Goal: Transaction & Acquisition: Book appointment/travel/reservation

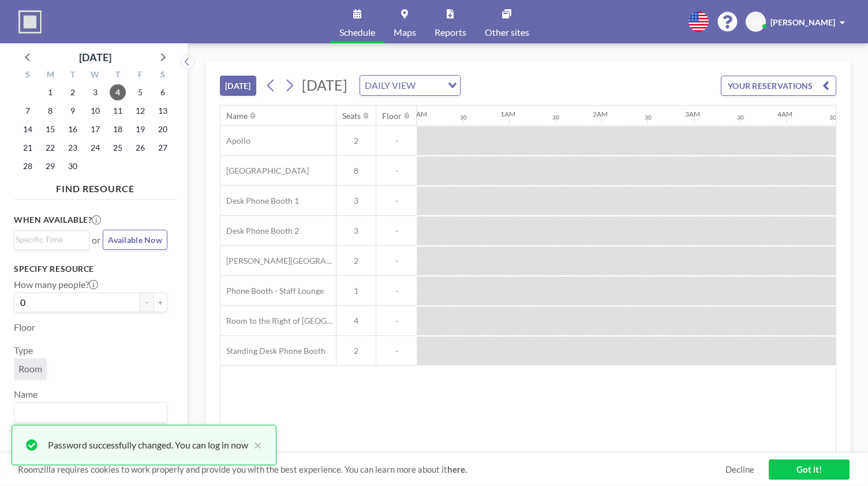
scroll to position [0, 969]
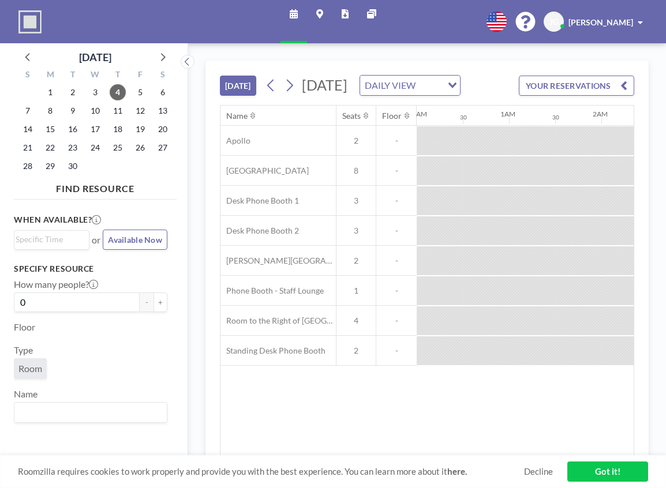
scroll to position [0, 1246]
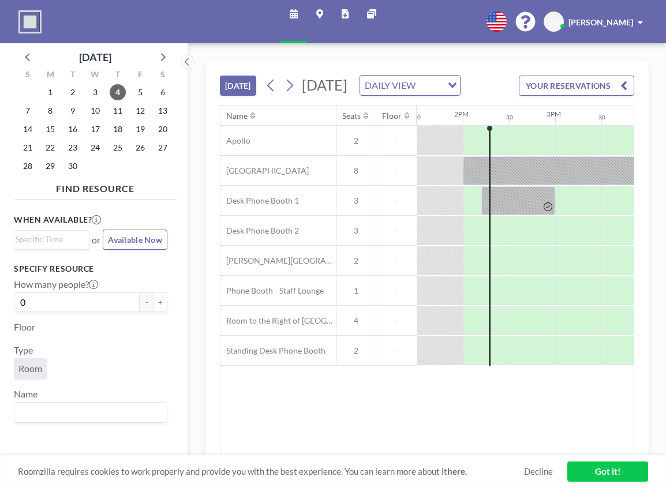
click at [376, 58] on div "TODAY Thursday, September 4, 2025 DAILY VIEW Loading... YOUR RESERVATIONS Name …" at bounding box center [427, 265] width 478 height 445
click at [147, 333] on div "Floor" at bounding box center [90, 328] width 153 height 14
click at [153, 304] on button "+" at bounding box center [160, 302] width 14 height 20
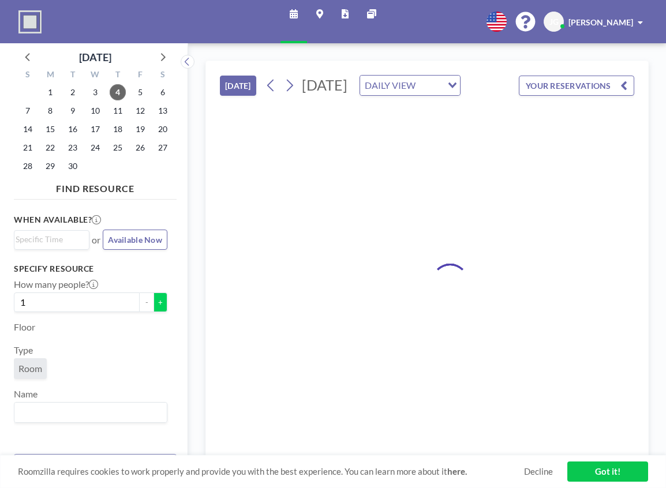
click at [153, 304] on button "+" at bounding box center [160, 302] width 14 height 20
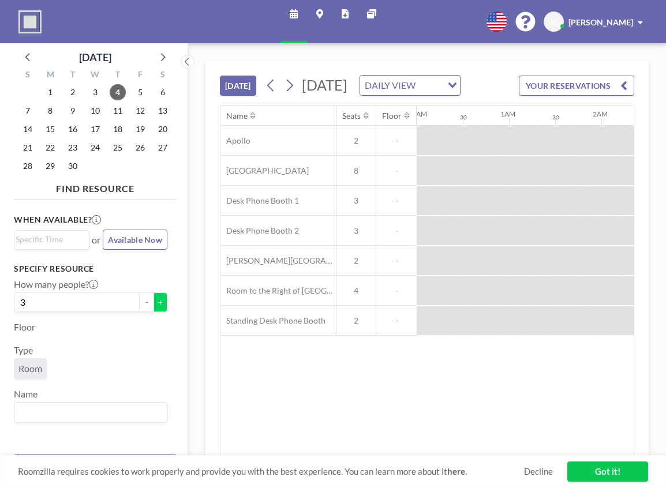
click at [153, 304] on button "+" at bounding box center [160, 302] width 14 height 20
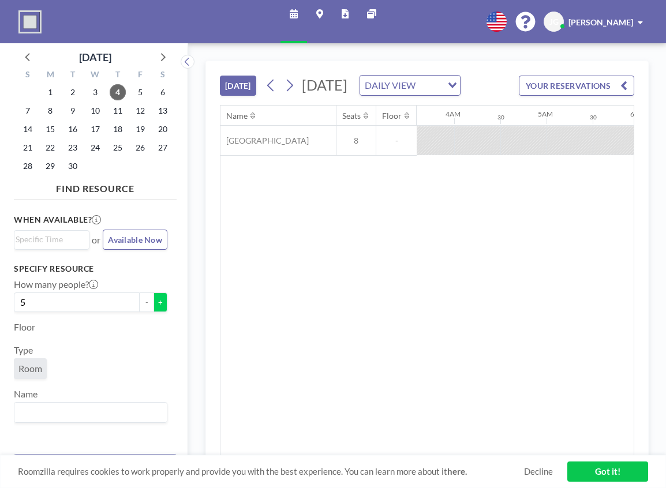
scroll to position [0, 1035]
click at [153, 304] on button "+" at bounding box center [160, 302] width 14 height 20
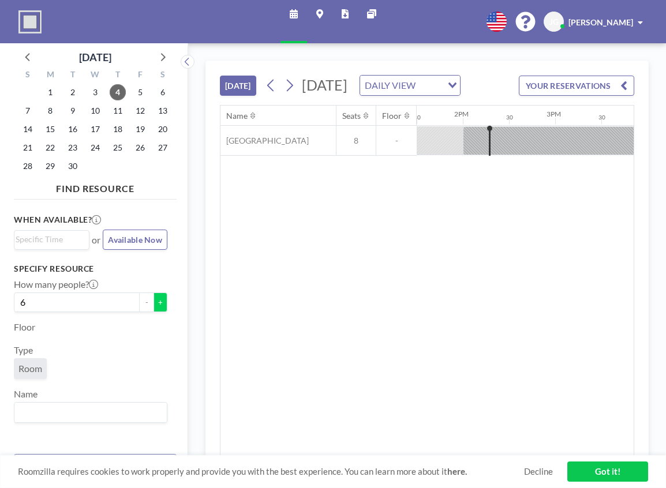
click at [153, 304] on button "+" at bounding box center [160, 302] width 14 height 20
type input "7"
click at [51, 161] on span "29" at bounding box center [50, 166] width 16 height 16
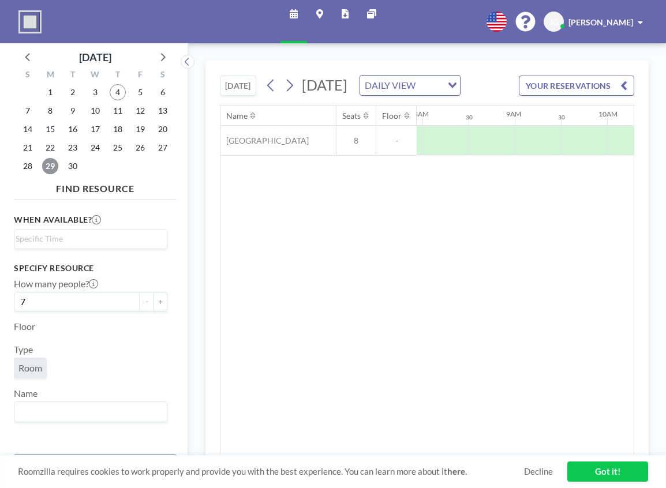
scroll to position [0, 737]
click at [573, 155] on div at bounding box center [579, 140] width 46 height 29
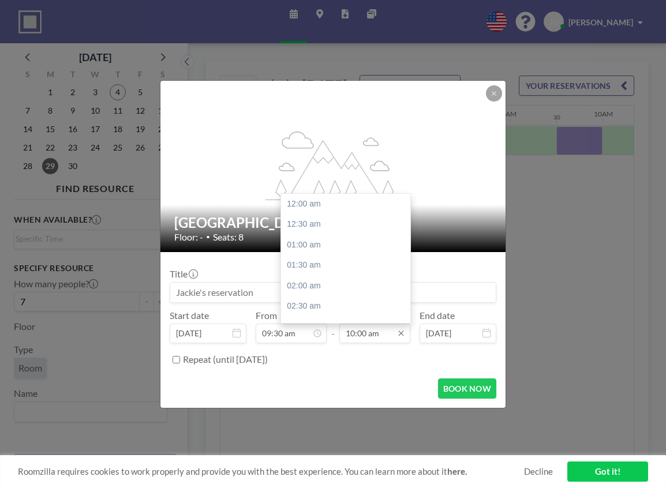
scroll to position [411, 0]
click at [376, 336] on input "10:00 am" at bounding box center [374, 334] width 71 height 20
click at [331, 239] on div "03:00 pm" at bounding box center [348, 236] width 135 height 21
type input "03:00 pm"
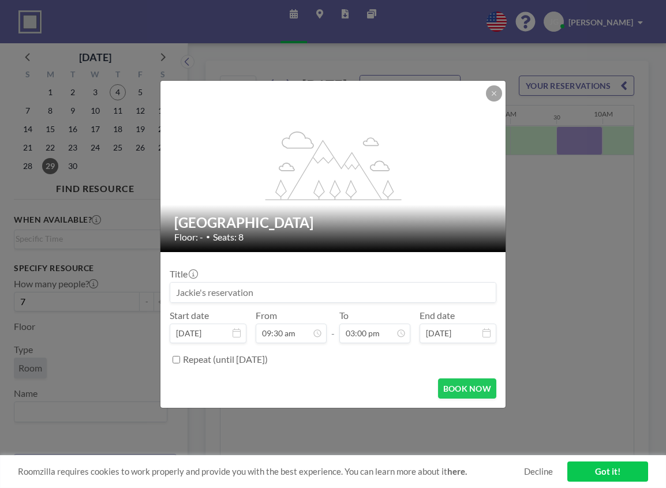
scroll to position [390, 0]
click at [281, 295] on input at bounding box center [332, 293] width 325 height 20
click at [226, 290] on input "Access Team Retreat" at bounding box center [332, 293] width 325 height 20
type input "Access Team Fall Retreat"
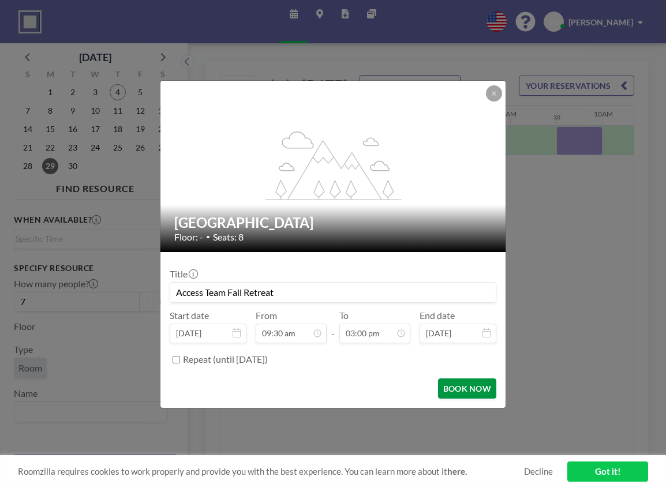
click at [459, 384] on button "BOOK NOW" at bounding box center [467, 388] width 58 height 20
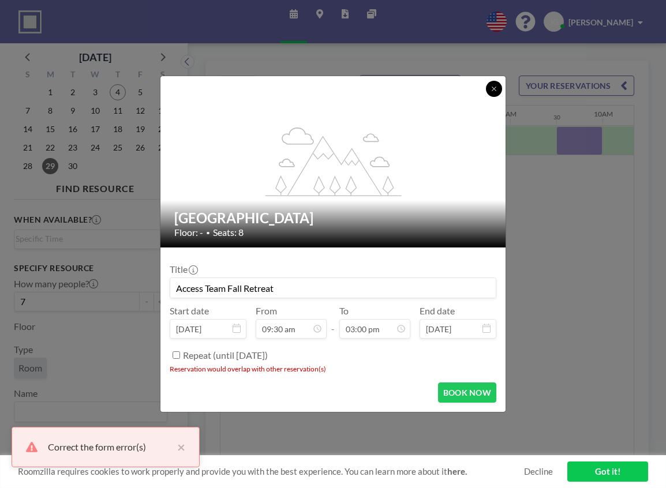
click at [500, 91] on button at bounding box center [494, 89] width 16 height 16
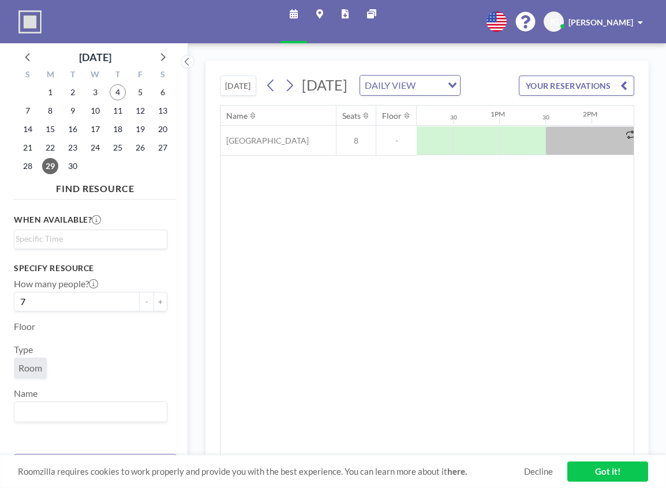
scroll to position [0, 1173]
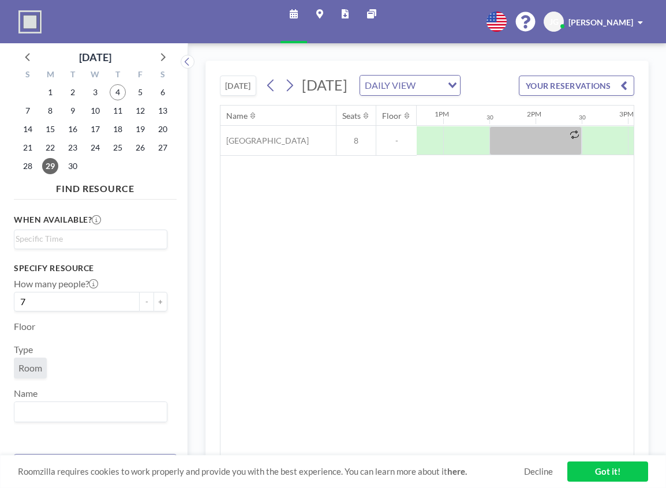
click at [469, 451] on div "Name Seats Floor 12AM 30 1AM 30 2AM 30 3AM 30 4AM 30 5AM 30 6AM 30 7AM 30 8AM 3…" at bounding box center [426, 281] width 413 height 350
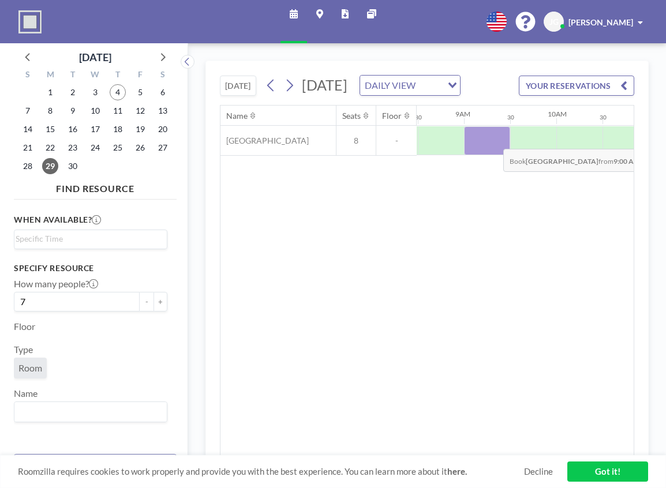
click at [494, 155] on div at bounding box center [487, 140] width 46 height 29
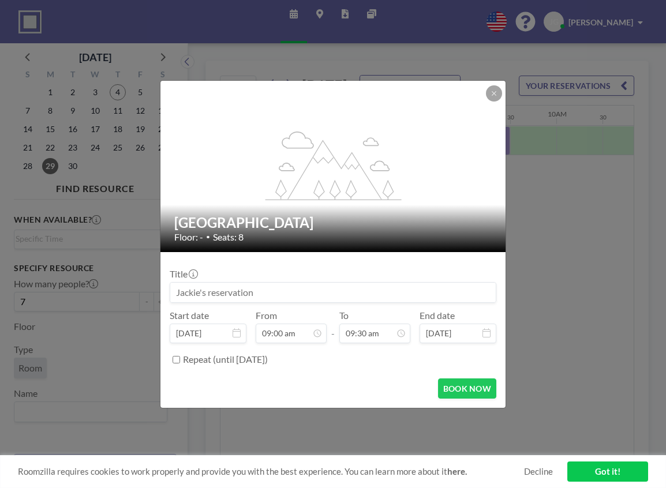
click at [317, 286] on input at bounding box center [332, 293] width 325 height 20
type input "Access Team Retreat"
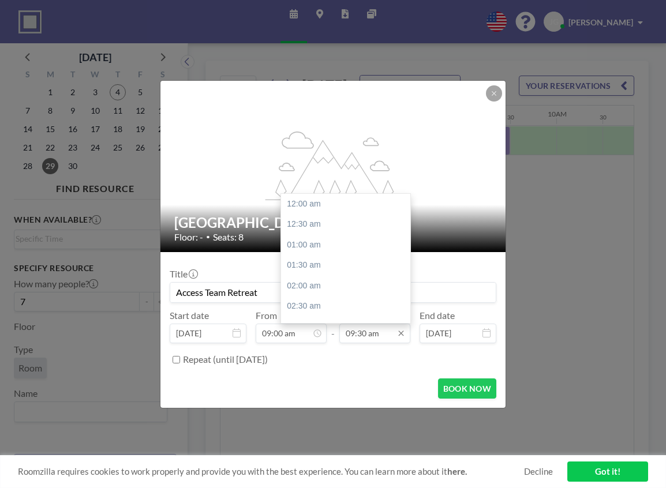
click at [387, 339] on input "09:30 am" at bounding box center [374, 334] width 71 height 20
click at [324, 258] on div "01:30 pm" at bounding box center [348, 253] width 135 height 21
type input "01:30 pm"
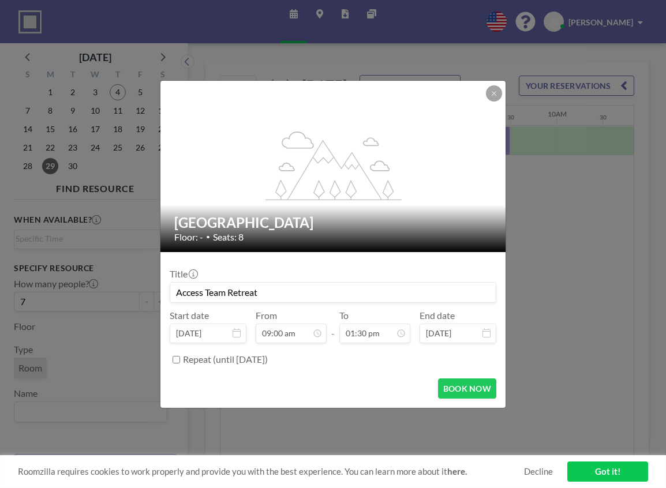
scroll to position [554, 0]
click at [483, 386] on button "BOOK NOW" at bounding box center [467, 388] width 58 height 20
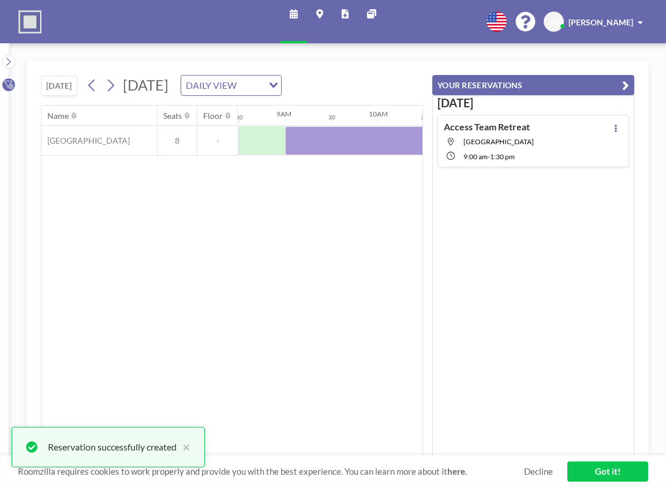
scroll to position [0, 0]
click at [189, 451] on button "×" at bounding box center [184, 447] width 14 height 14
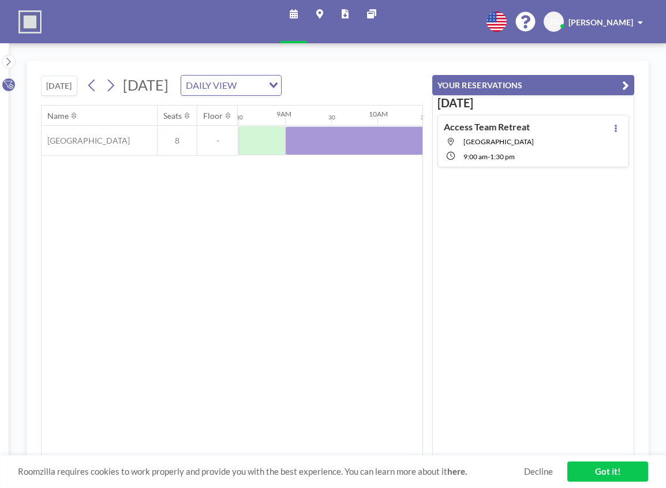
click at [587, 468] on link "Got it!" at bounding box center [607, 471] width 81 height 20
